Goal: Task Accomplishment & Management: Complete application form

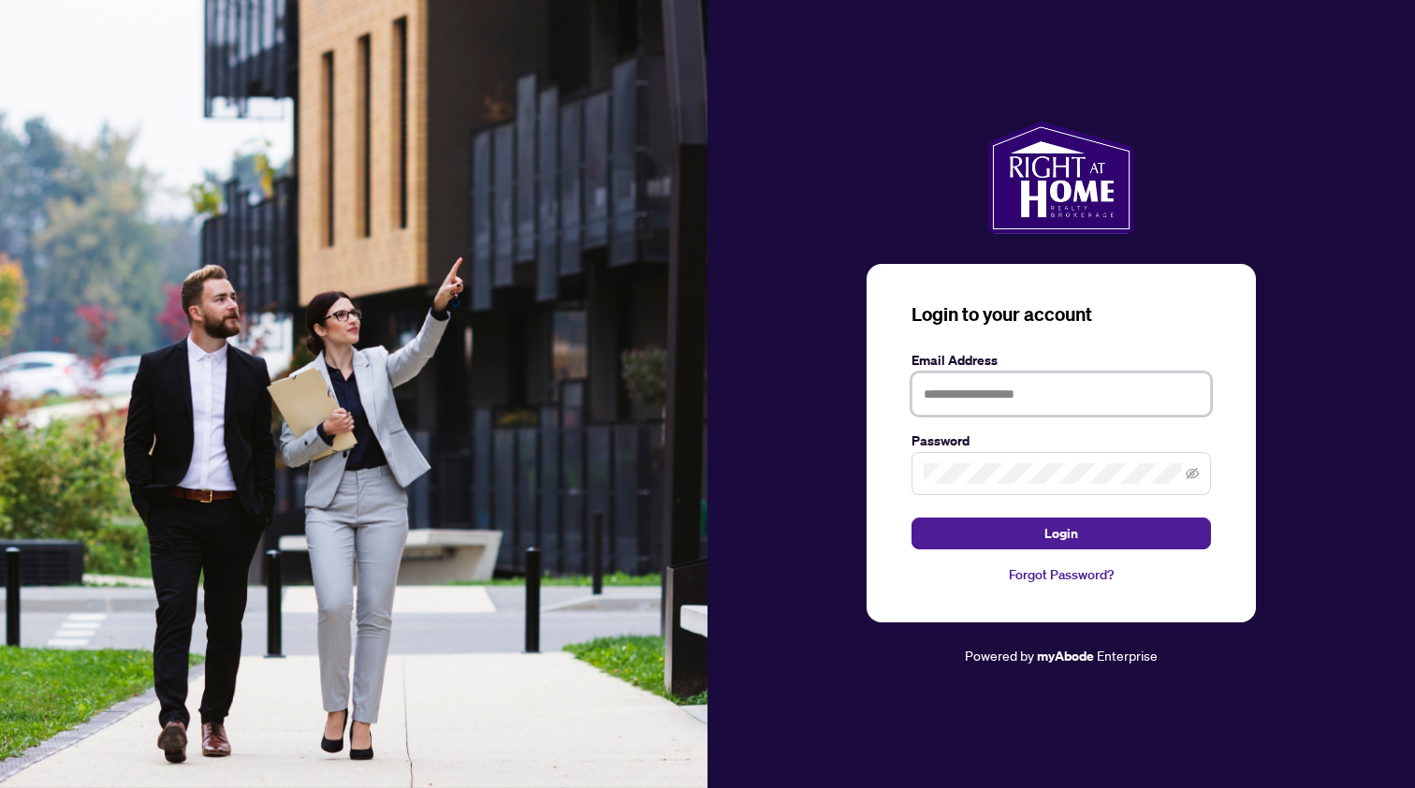
type input "**********"
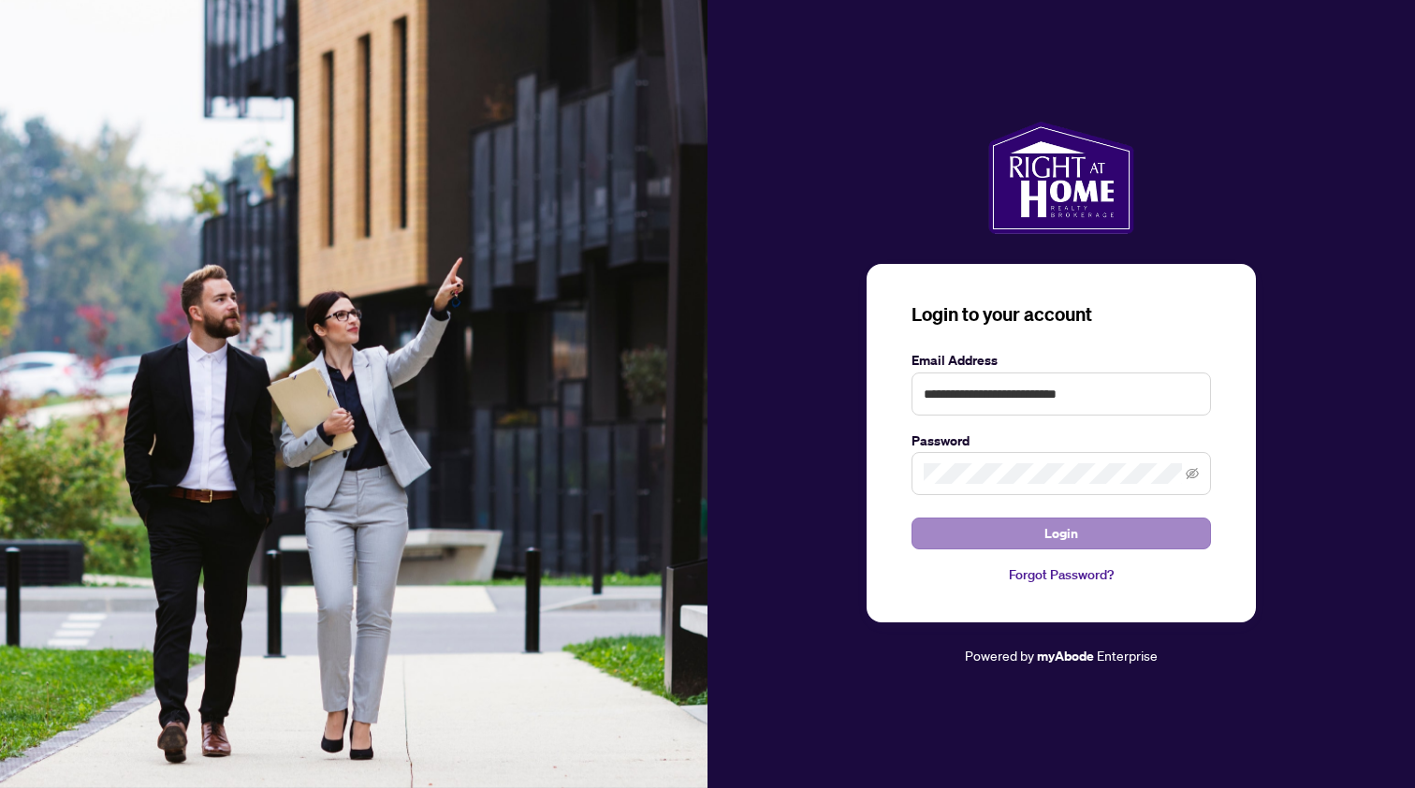
click at [980, 532] on button "Login" at bounding box center [1060, 534] width 299 height 32
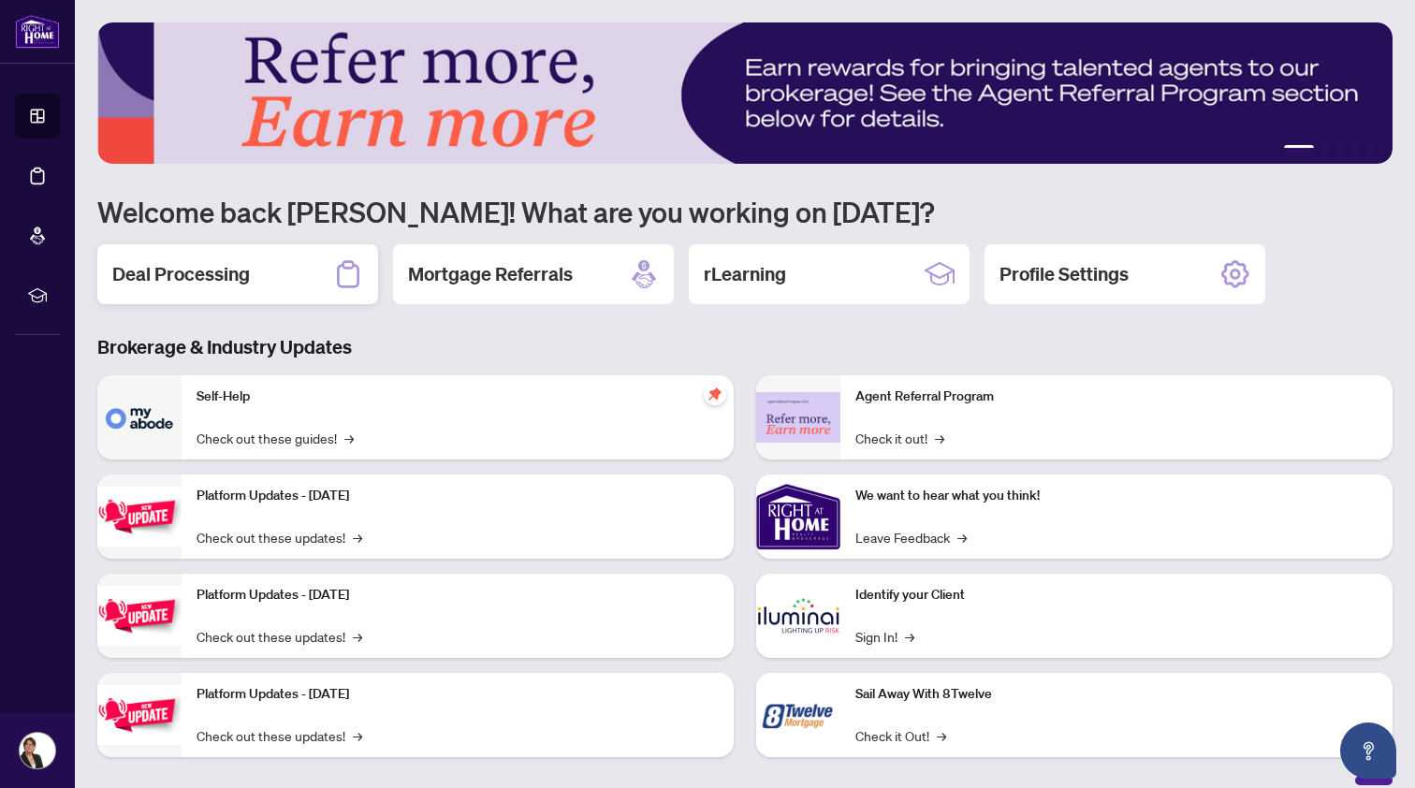
click at [194, 270] on h2 "Deal Processing" at bounding box center [181, 274] width 138 height 26
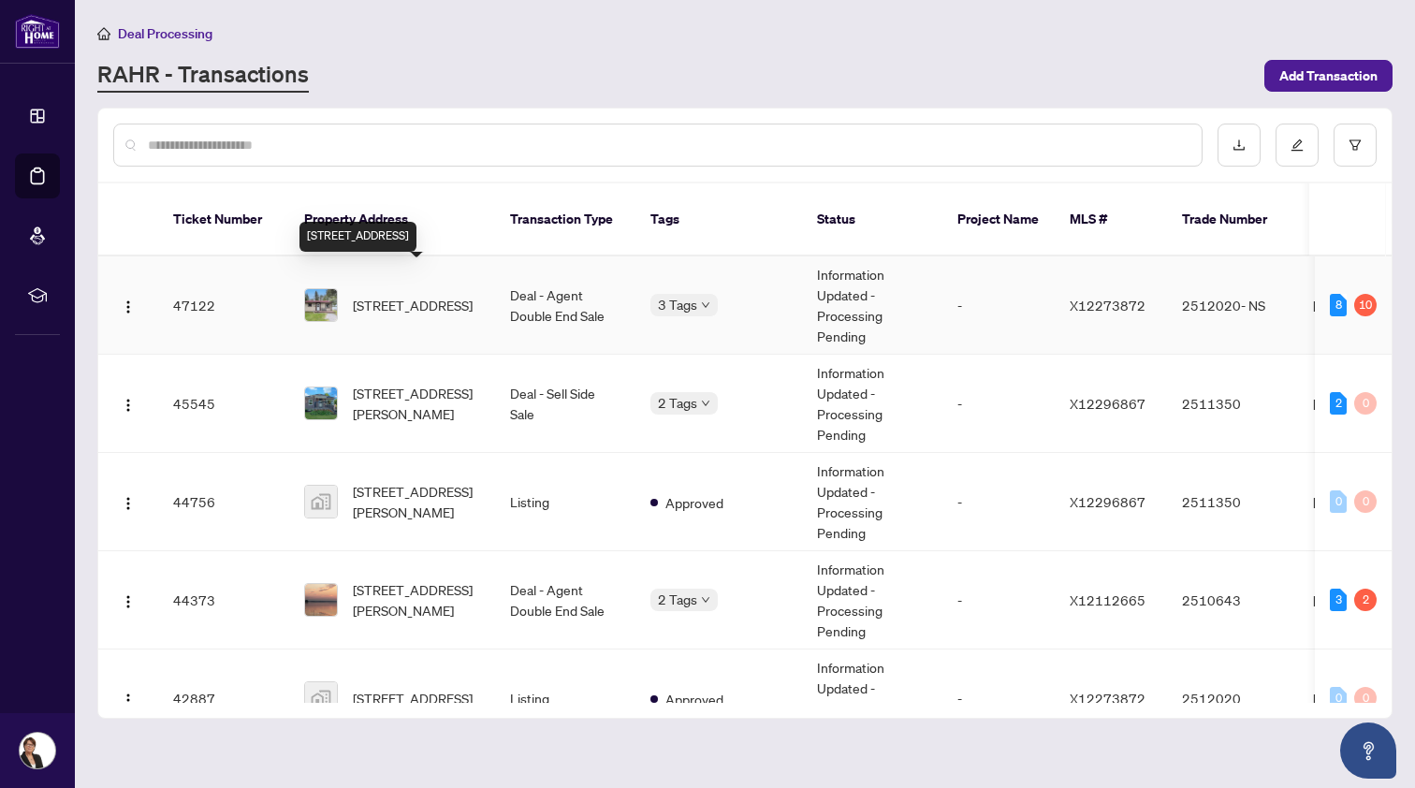
click at [390, 295] on span "[STREET_ADDRESS]" at bounding box center [413, 305] width 120 height 21
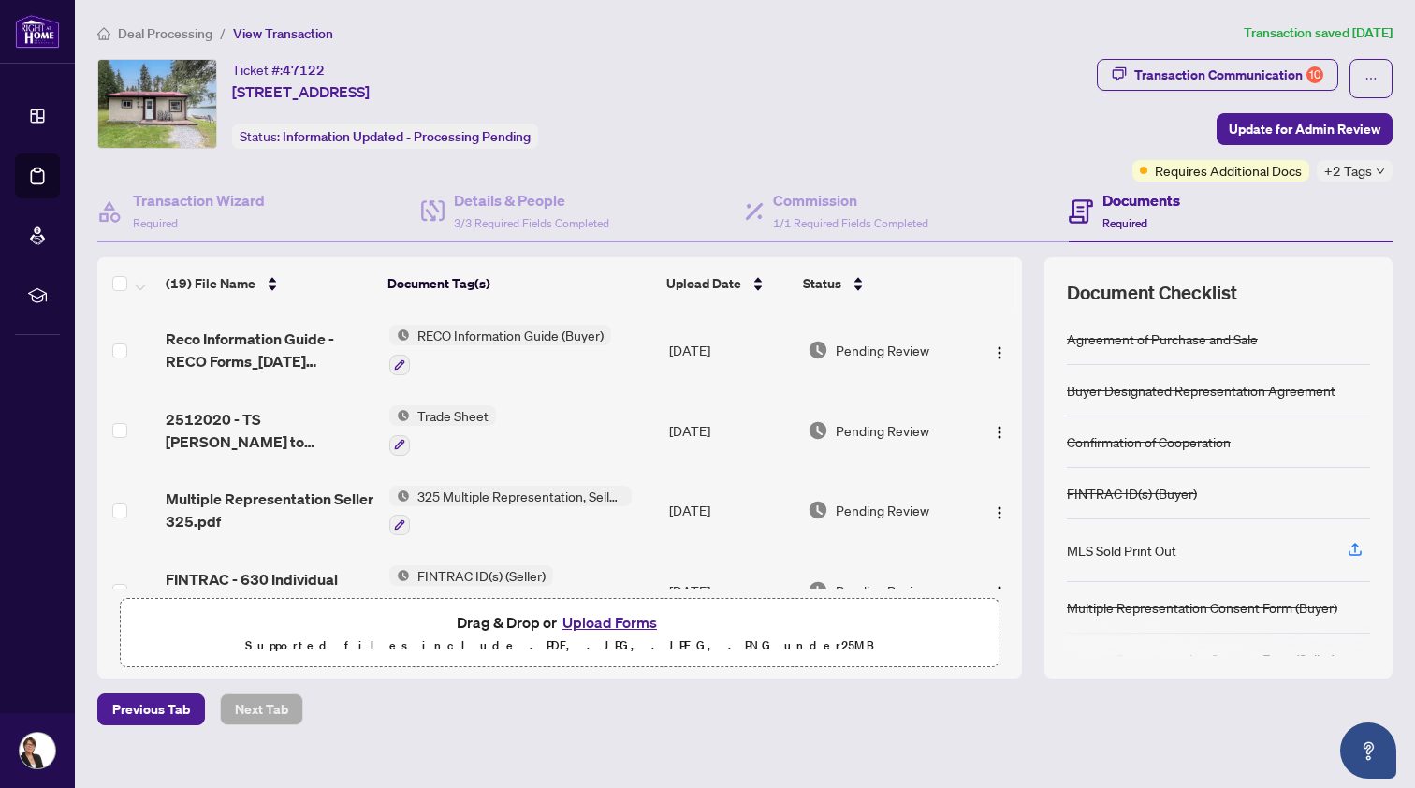
click at [585, 620] on button "Upload Forms" at bounding box center [610, 622] width 106 height 24
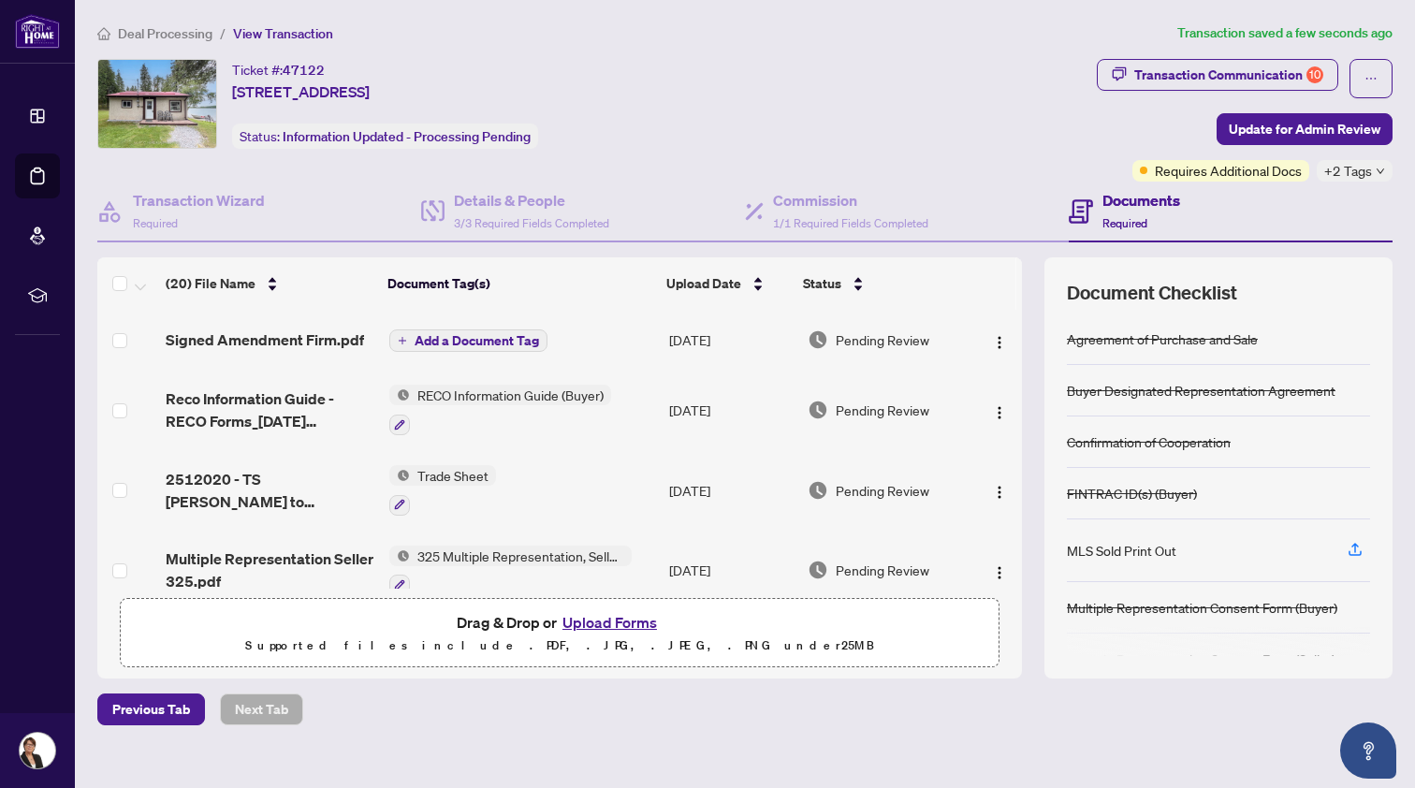
click at [441, 336] on span "Add a Document Tag" at bounding box center [477, 340] width 124 height 13
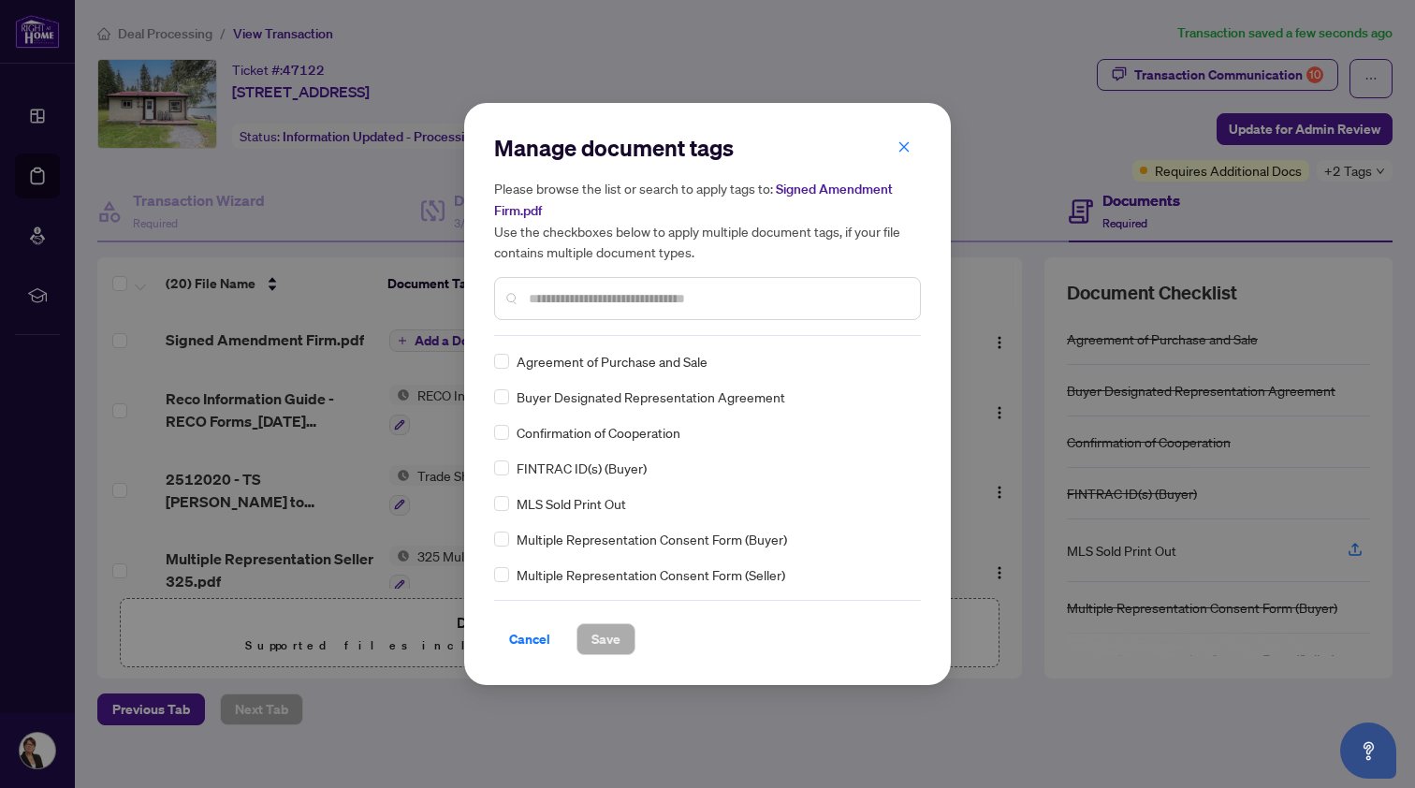
click at [542, 326] on div "Manage document tags Please browse the list or search to apply tags to: Signed …" at bounding box center [707, 234] width 427 height 203
click at [521, 300] on div at bounding box center [707, 298] width 427 height 43
click at [560, 298] on input "text" at bounding box center [717, 298] width 376 height 21
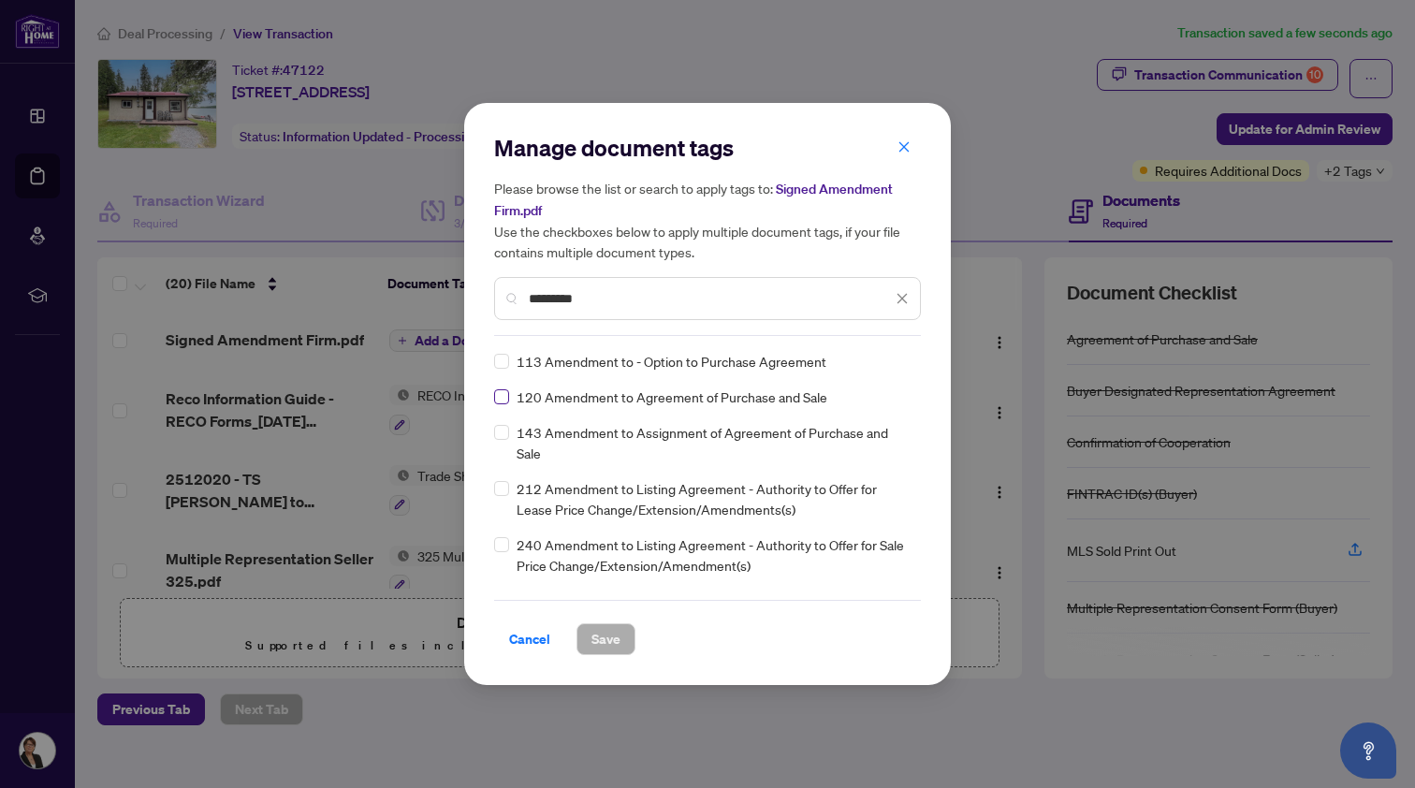
type input "*********"
click at [609, 634] on span "Save" at bounding box center [605, 639] width 29 height 30
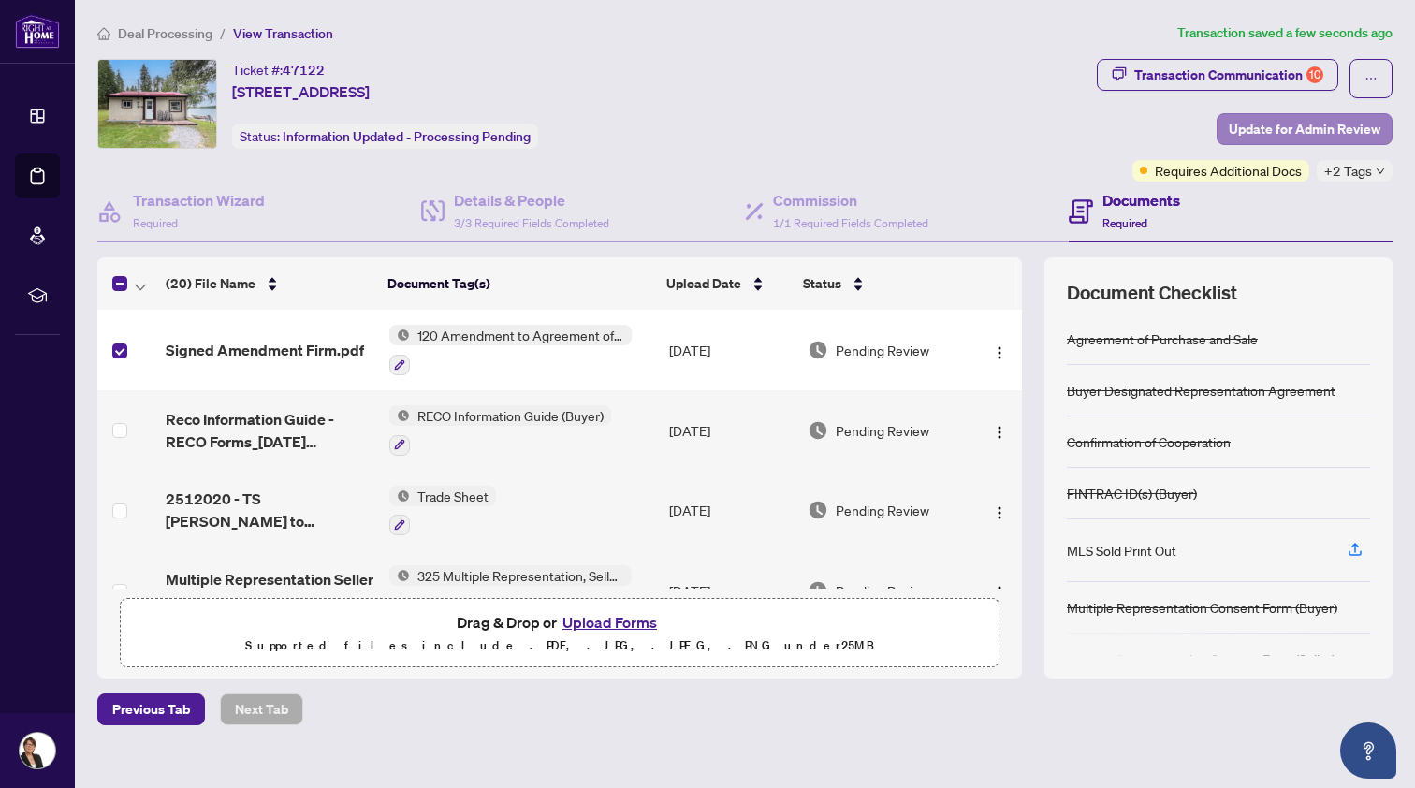
click at [1262, 125] on span "Update for Admin Review" at bounding box center [1305, 129] width 152 height 30
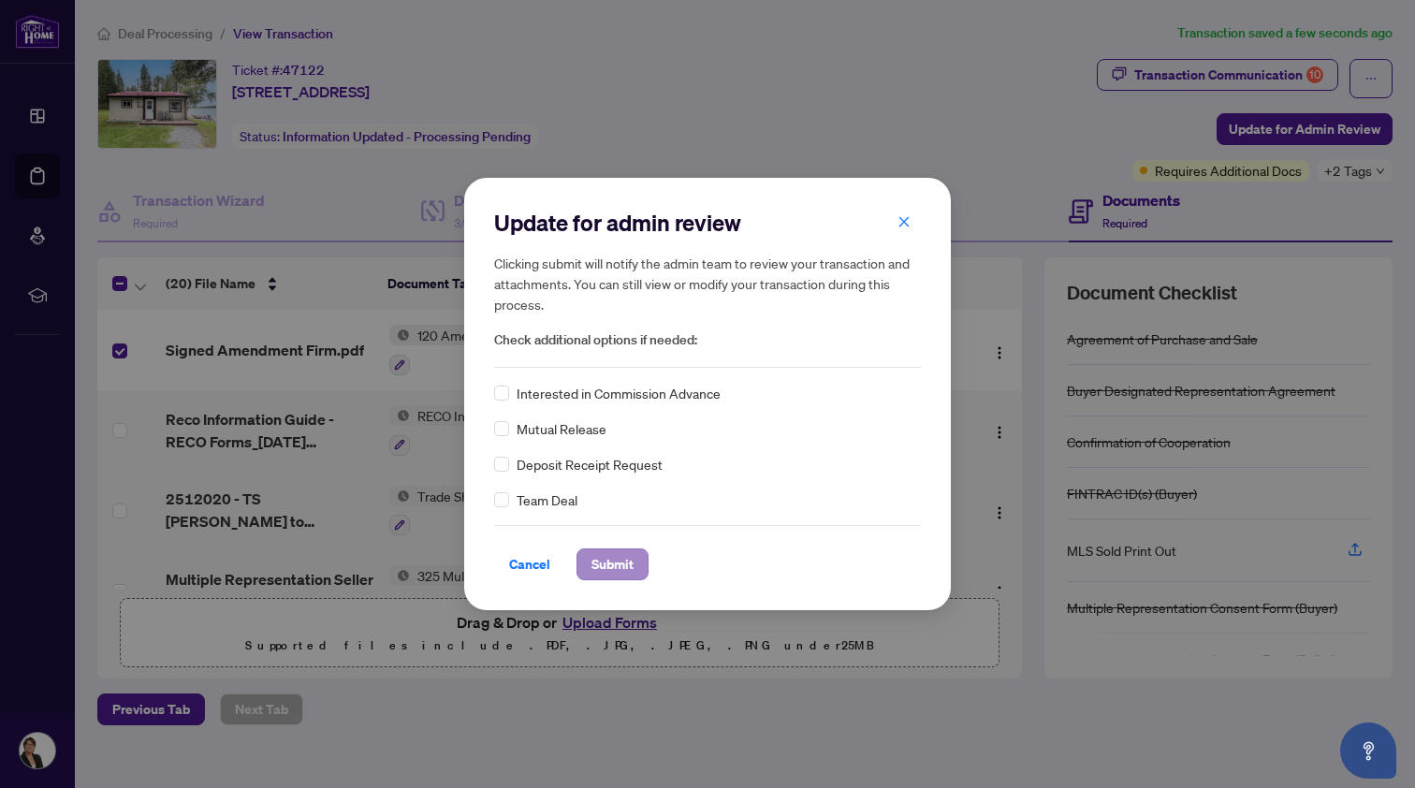
click at [609, 563] on span "Submit" at bounding box center [612, 564] width 42 height 30
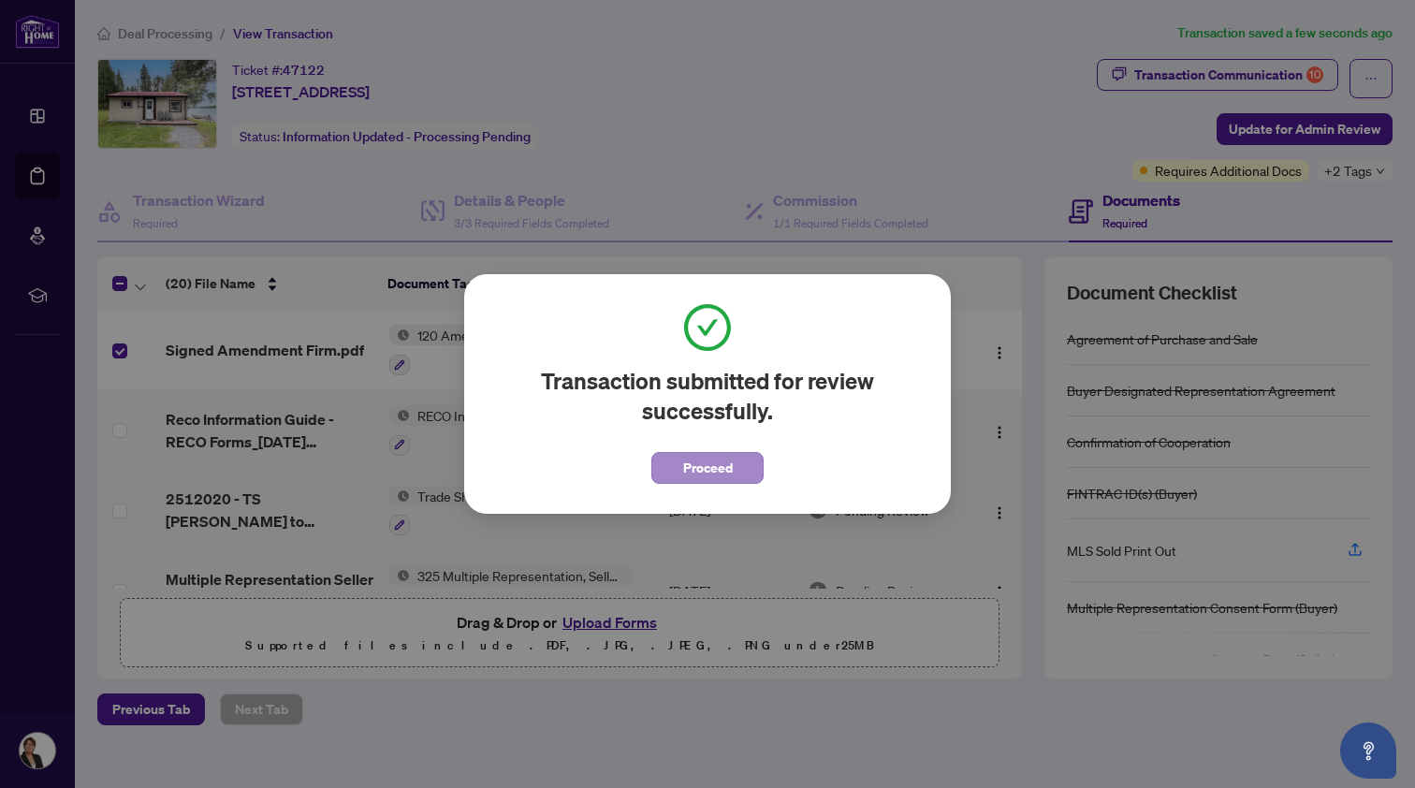
click at [704, 463] on span "Proceed" at bounding box center [708, 468] width 50 height 30
